Goal: Information Seeking & Learning: Learn about a topic

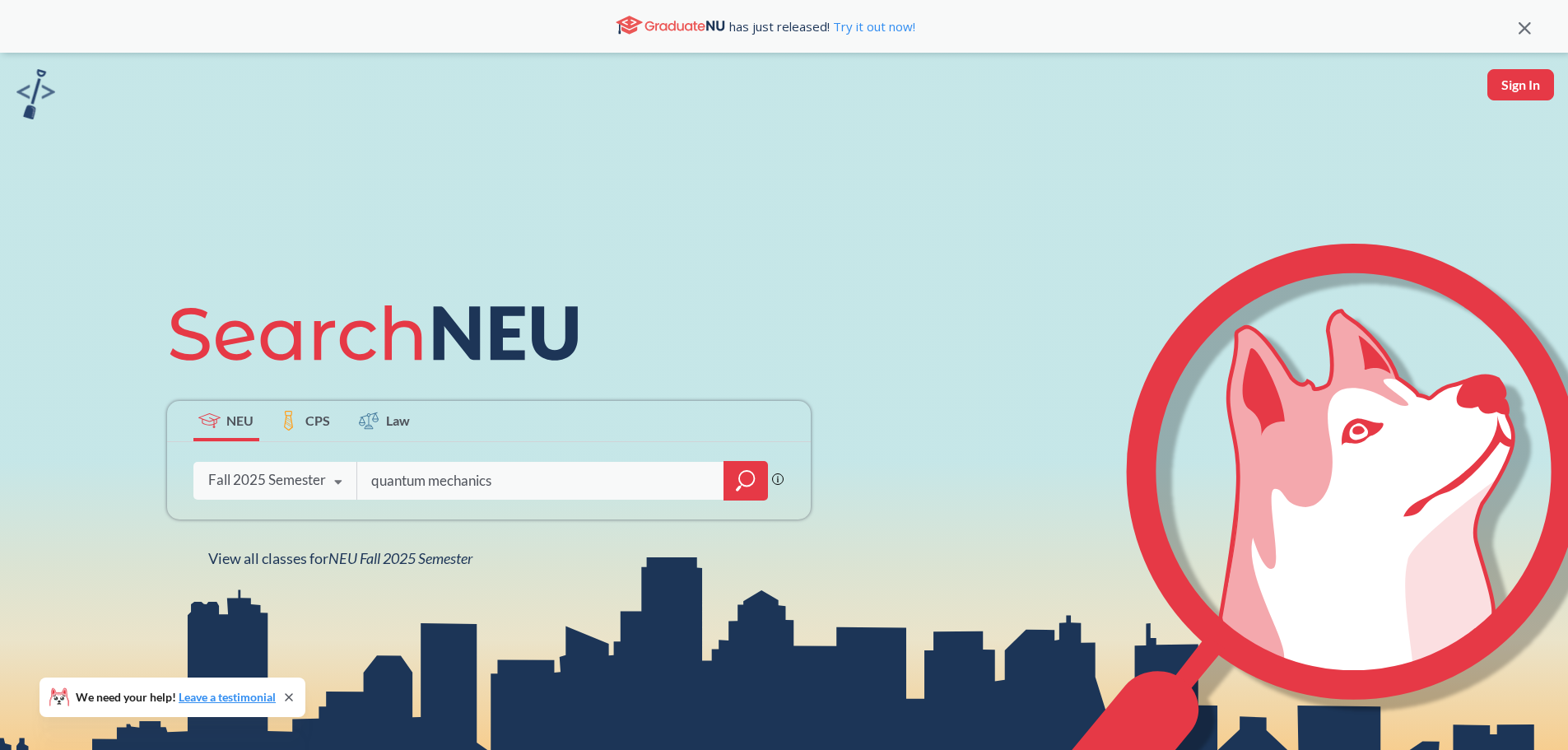
type input "quantum mechanics"
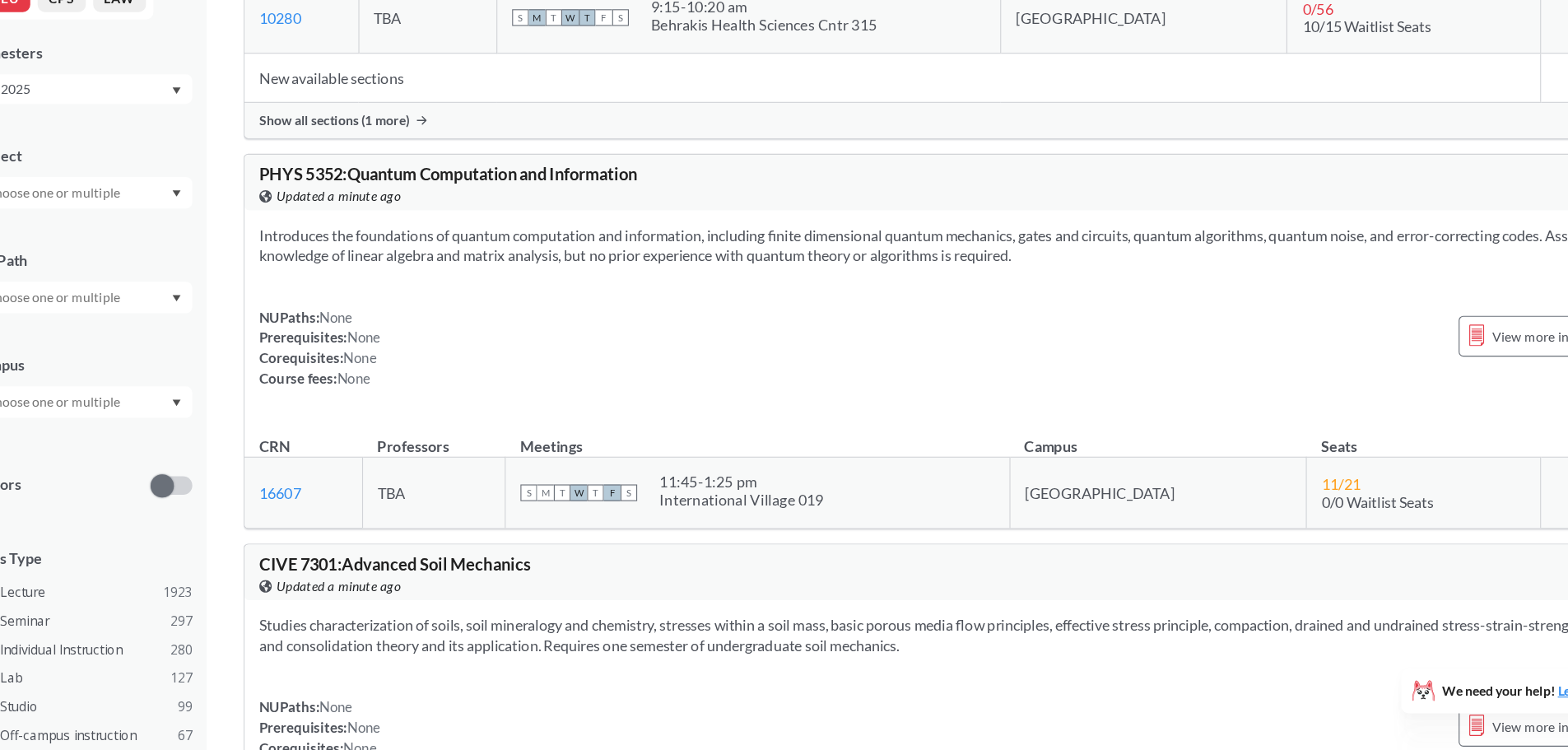
scroll to position [3837, 0]
